Goal: Transaction & Acquisition: Register for event/course

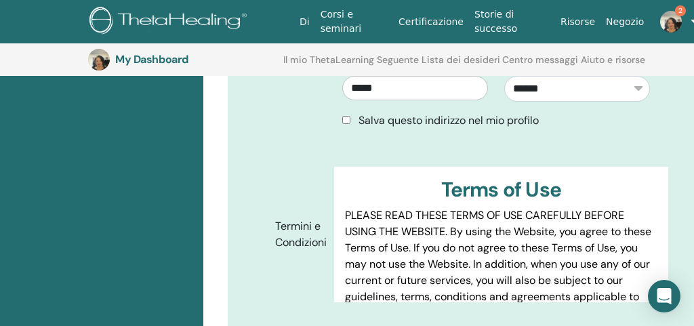
scroll to position [642, 0]
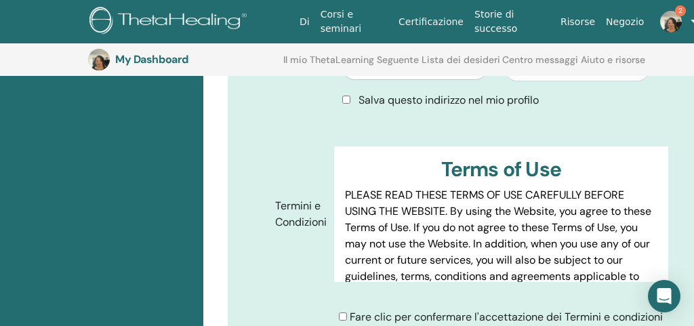
type input "**********"
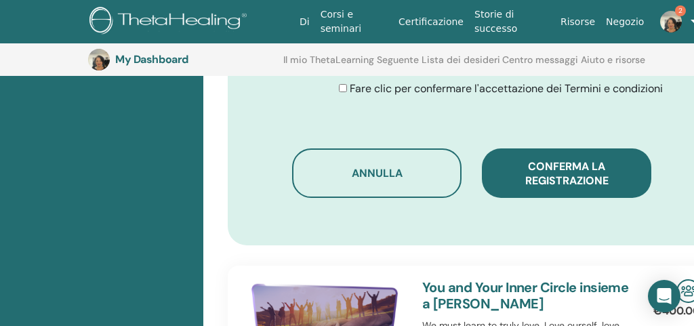
scroll to position [860, 0]
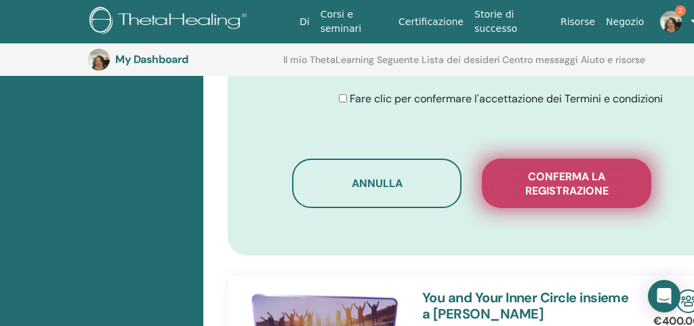
click at [569, 181] on span "Conferma la registrazione" at bounding box center [567, 183] width 136 height 28
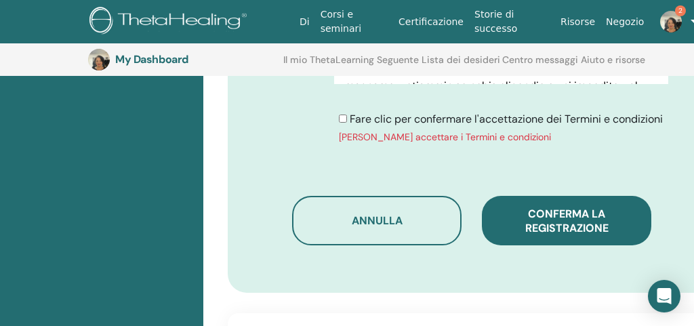
scroll to position [829, 0]
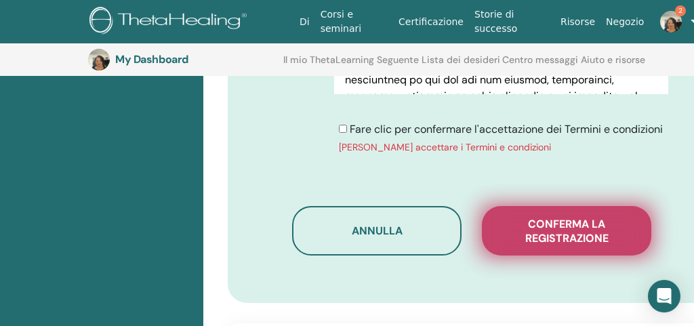
click at [564, 245] on span "Conferma la registrazione" at bounding box center [567, 231] width 136 height 28
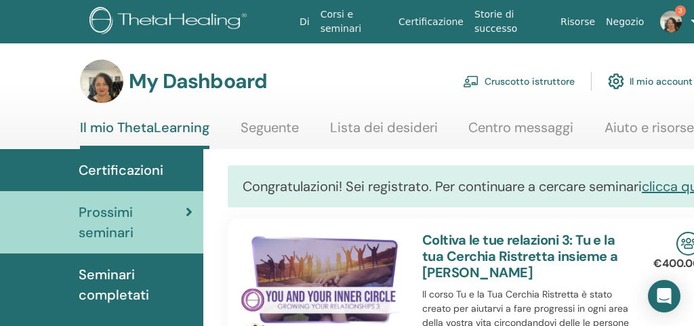
click at [671, 21] on img at bounding box center [671, 22] width 22 height 22
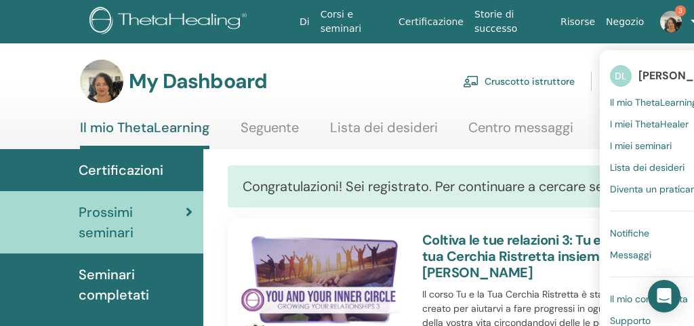
click at [650, 146] on span "I miei seminari" at bounding box center [641, 146] width 62 height 12
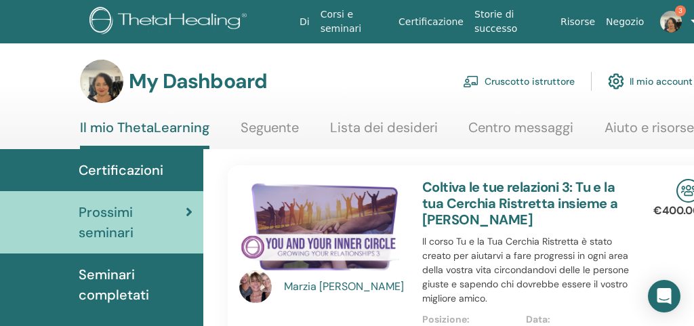
click at [663, 20] on img at bounding box center [671, 22] width 22 height 22
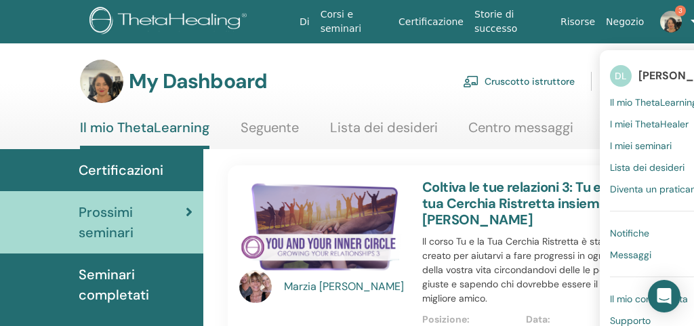
click at [618, 103] on span "Il mio ThetaLearning" at bounding box center [653, 102] width 87 height 12
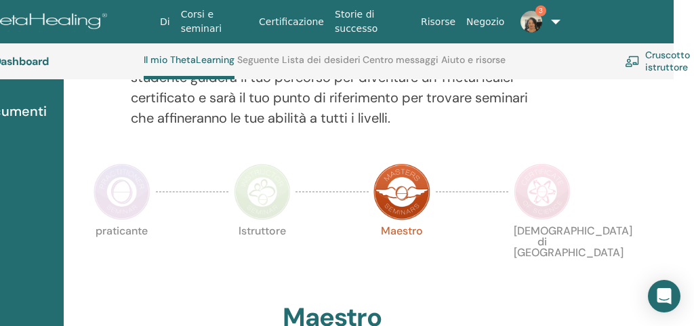
scroll to position [241, 140]
click at [544, 217] on img at bounding box center [542, 192] width 57 height 57
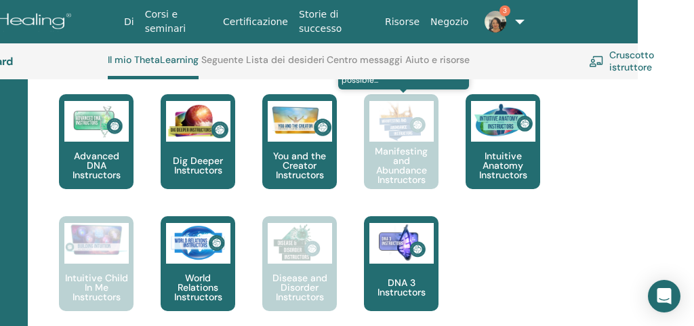
scroll to position [893, 176]
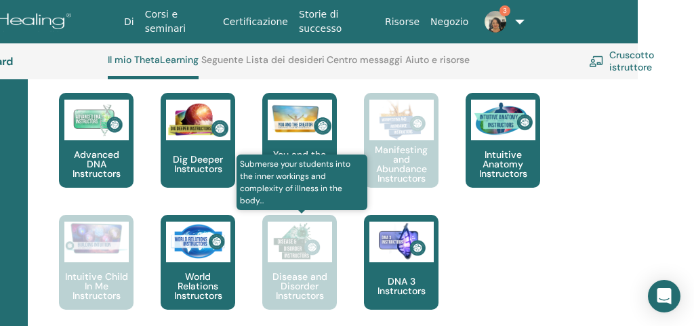
click at [294, 284] on link "Submerse your students into the inner workings and complexity of illness in the…" at bounding box center [299, 276] width 75 height 122
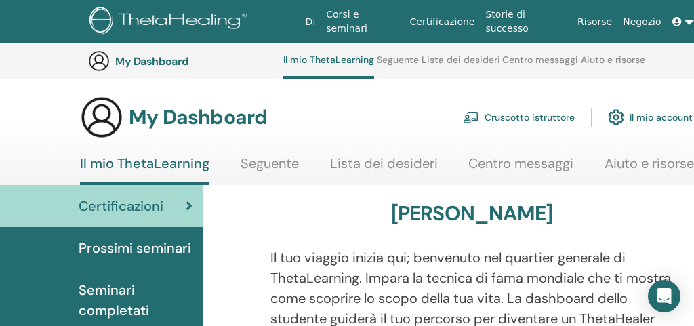
scroll to position [893, 176]
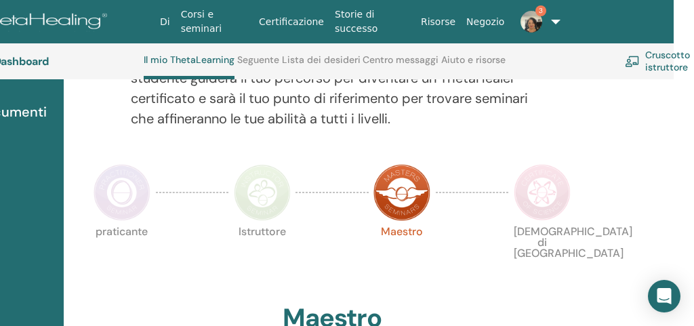
click at [206, 22] on link "Corsi e seminari" at bounding box center [215, 21] width 78 height 39
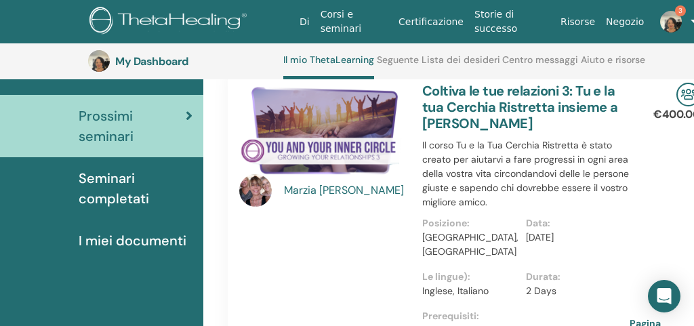
scroll to position [160, 0]
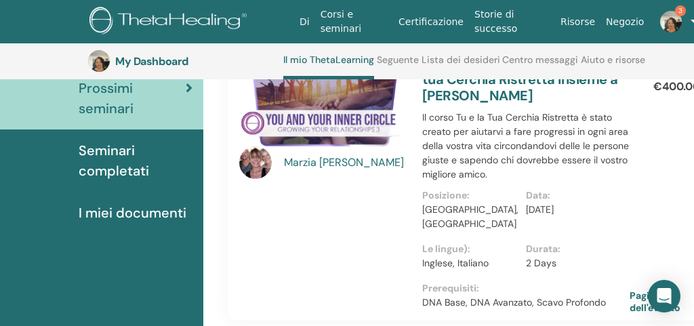
click at [100, 171] on span "Seminari completati" at bounding box center [136, 160] width 114 height 41
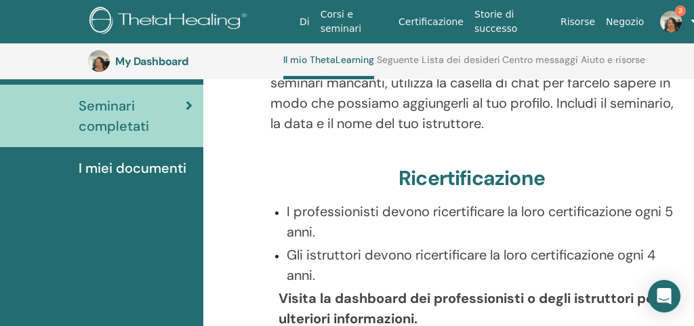
scroll to position [185, 0]
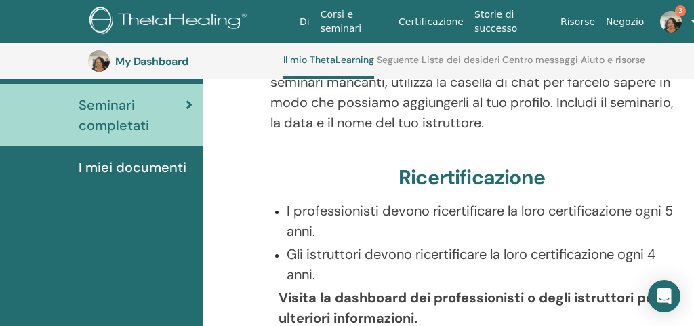
click at [100, 171] on span "I miei documenti" at bounding box center [133, 167] width 108 height 20
click at [100, 169] on span "I miei documenti" at bounding box center [133, 167] width 108 height 20
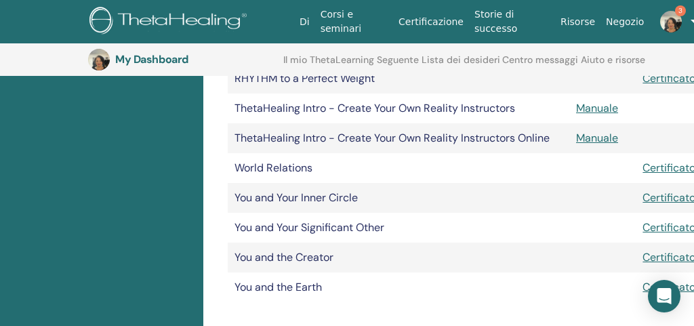
scroll to position [479, 0]
click at [654, 165] on link "Certificato" at bounding box center [668, 167] width 53 height 14
